Goal: Check status: Check status

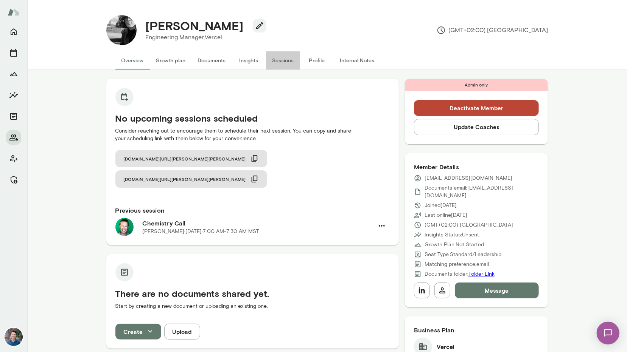
click at [286, 60] on button "Sessions" at bounding box center [283, 60] width 34 height 18
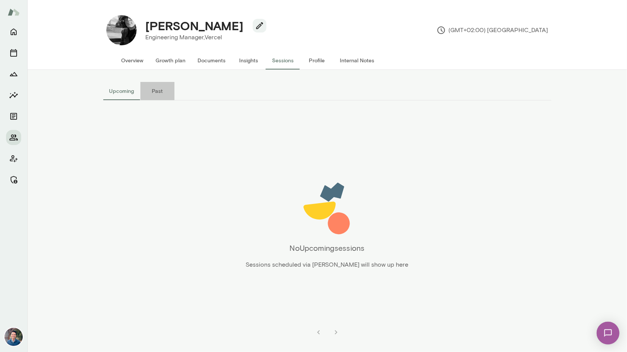
click at [154, 93] on button "Past" at bounding box center [157, 91] width 34 height 18
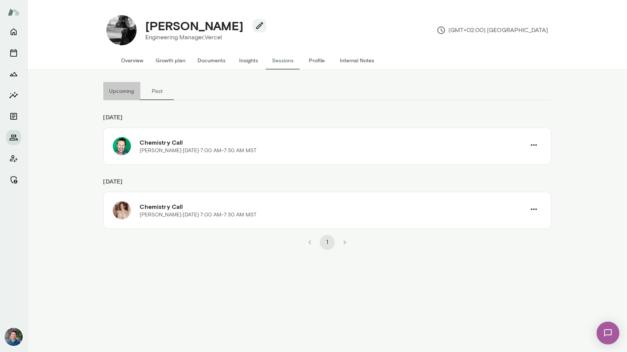
click at [122, 93] on button "Upcoming" at bounding box center [121, 91] width 37 height 18
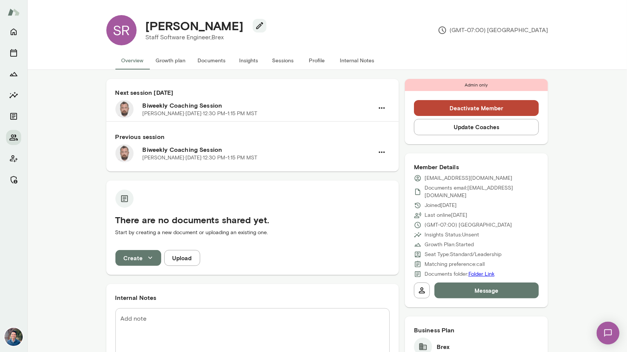
click at [291, 59] on button "Sessions" at bounding box center [283, 60] width 34 height 18
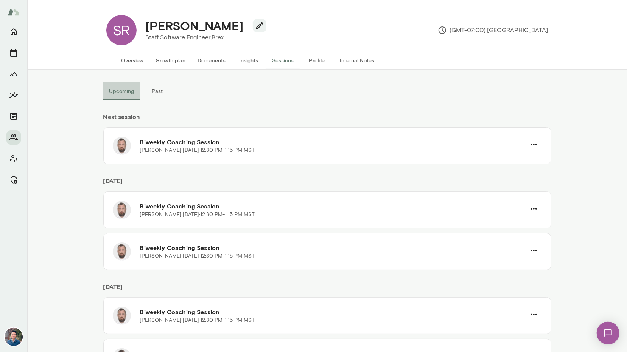
click at [128, 92] on button "Upcoming" at bounding box center [121, 91] width 37 height 18
click at [162, 94] on button "Past" at bounding box center [157, 91] width 34 height 18
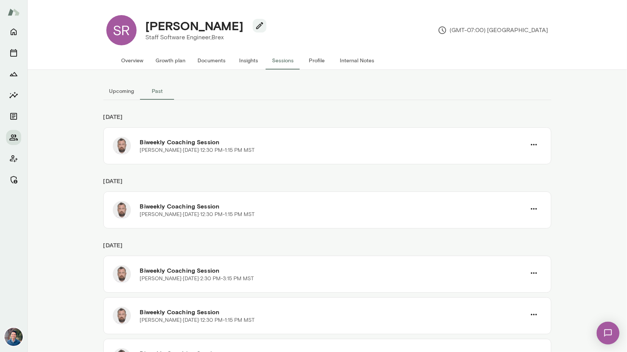
click at [124, 93] on button "Upcoming" at bounding box center [121, 91] width 37 height 18
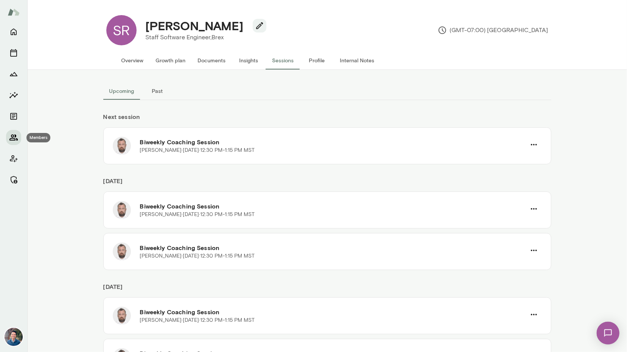
click at [13, 140] on icon "Members" at bounding box center [13, 138] width 8 height 6
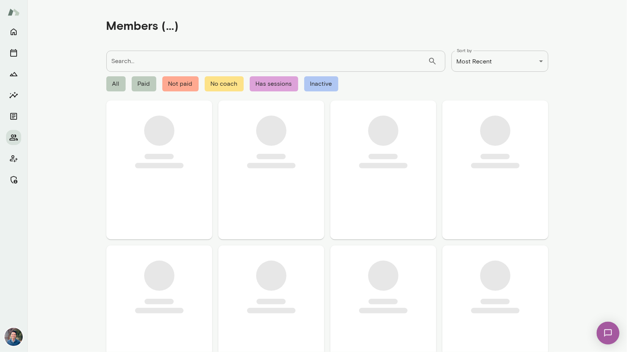
click at [141, 57] on input "Search..." at bounding box center [266, 61] width 321 height 21
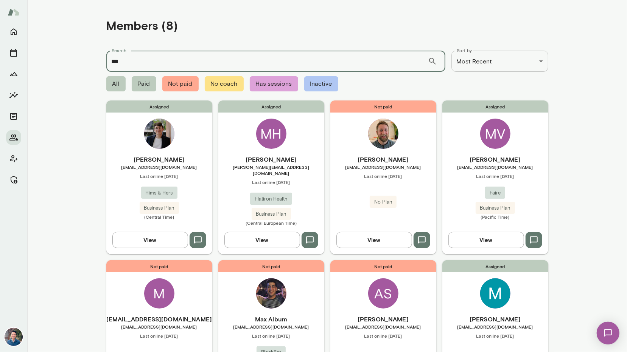
type input "***"
click at [248, 164] on h6 "Maximilian Hertstein" at bounding box center [271, 159] width 106 height 9
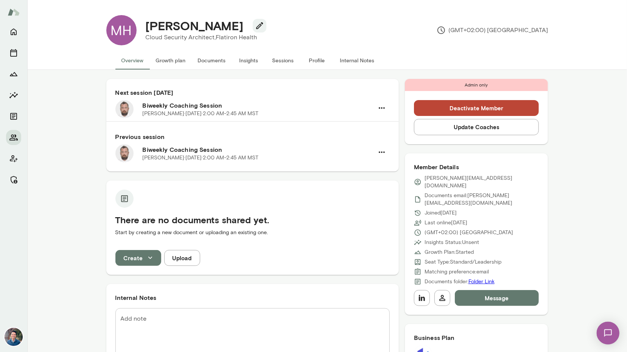
click at [286, 63] on button "Sessions" at bounding box center [283, 60] width 34 height 18
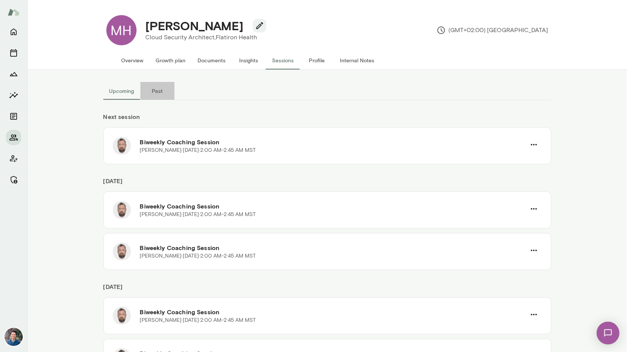
click at [155, 82] on button "Past" at bounding box center [157, 91] width 34 height 18
click at [124, 86] on button "Upcoming" at bounding box center [121, 91] width 37 height 18
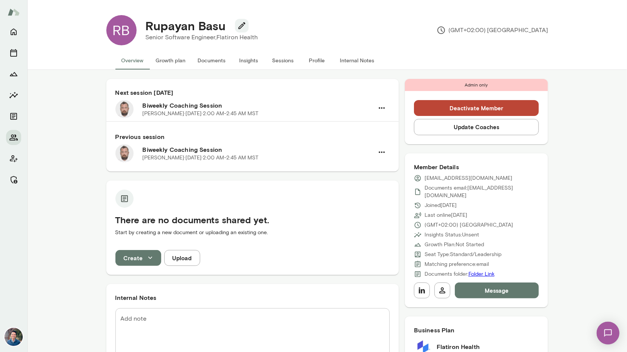
click at [280, 59] on button "Sessions" at bounding box center [283, 60] width 34 height 18
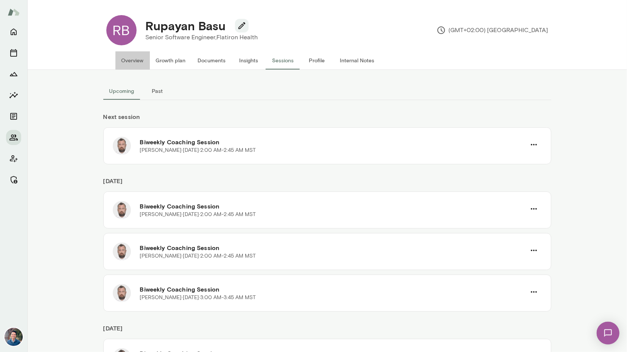
click at [133, 62] on button "Overview" at bounding box center [132, 60] width 34 height 18
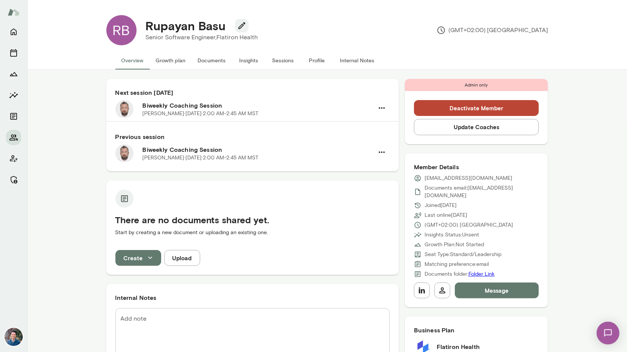
click at [459, 124] on button "Update Coaches" at bounding box center [476, 127] width 125 height 16
